Goal: Task Accomplishment & Management: Manage account settings

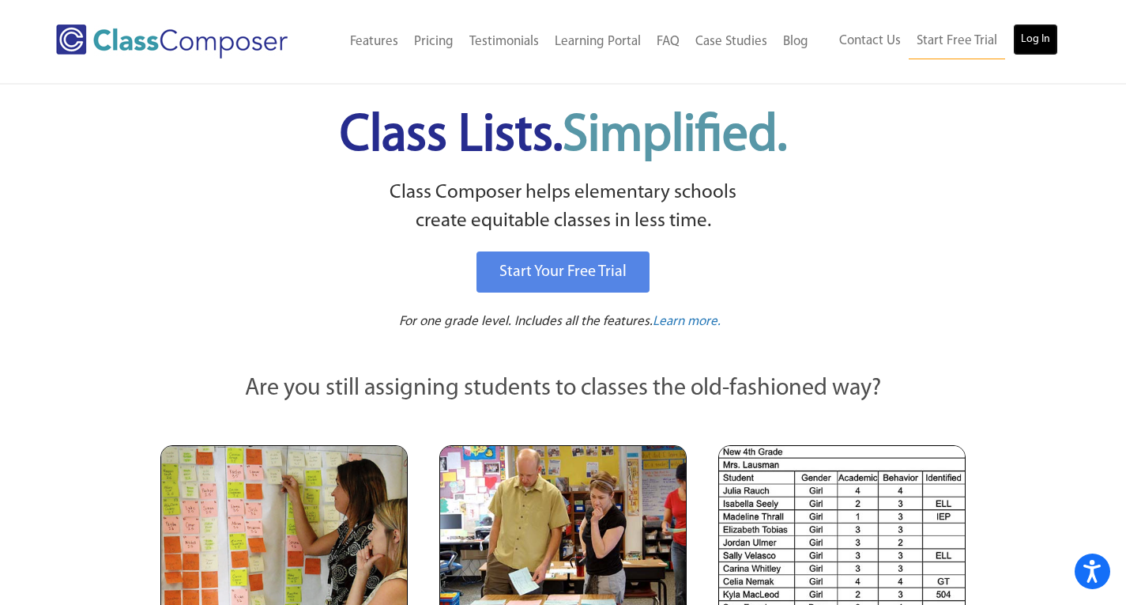
click at [1039, 37] on link "Log In" at bounding box center [1035, 40] width 45 height 32
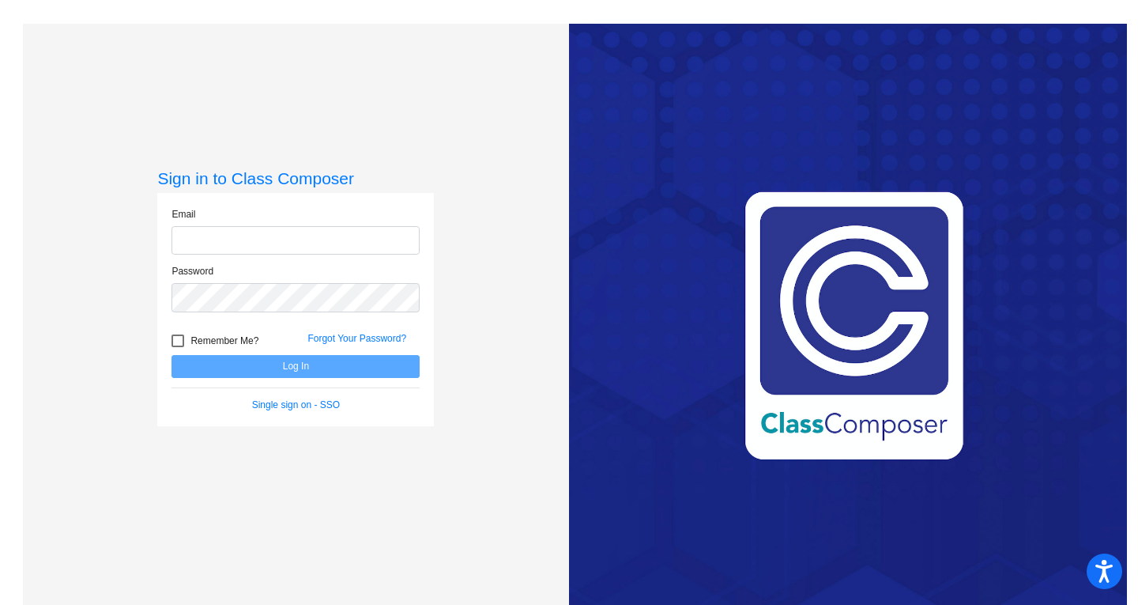
type input "charboneauj1@gaylord.k12.mi.us"
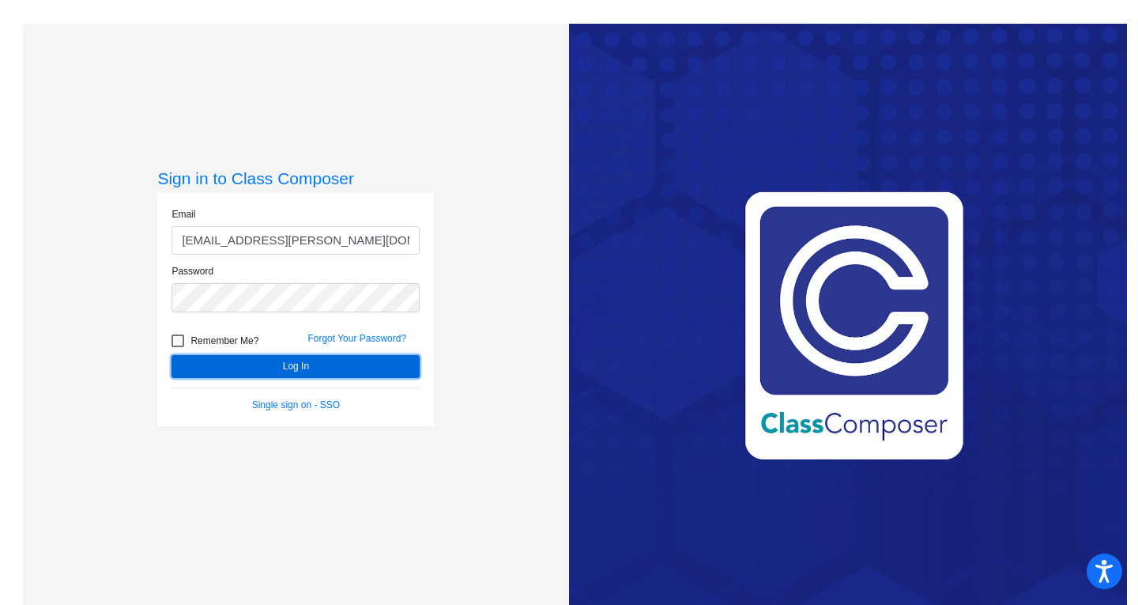
click at [222, 368] on button "Log In" at bounding box center [295, 366] width 248 height 23
